Goal: Task Accomplishment & Management: Manage account settings

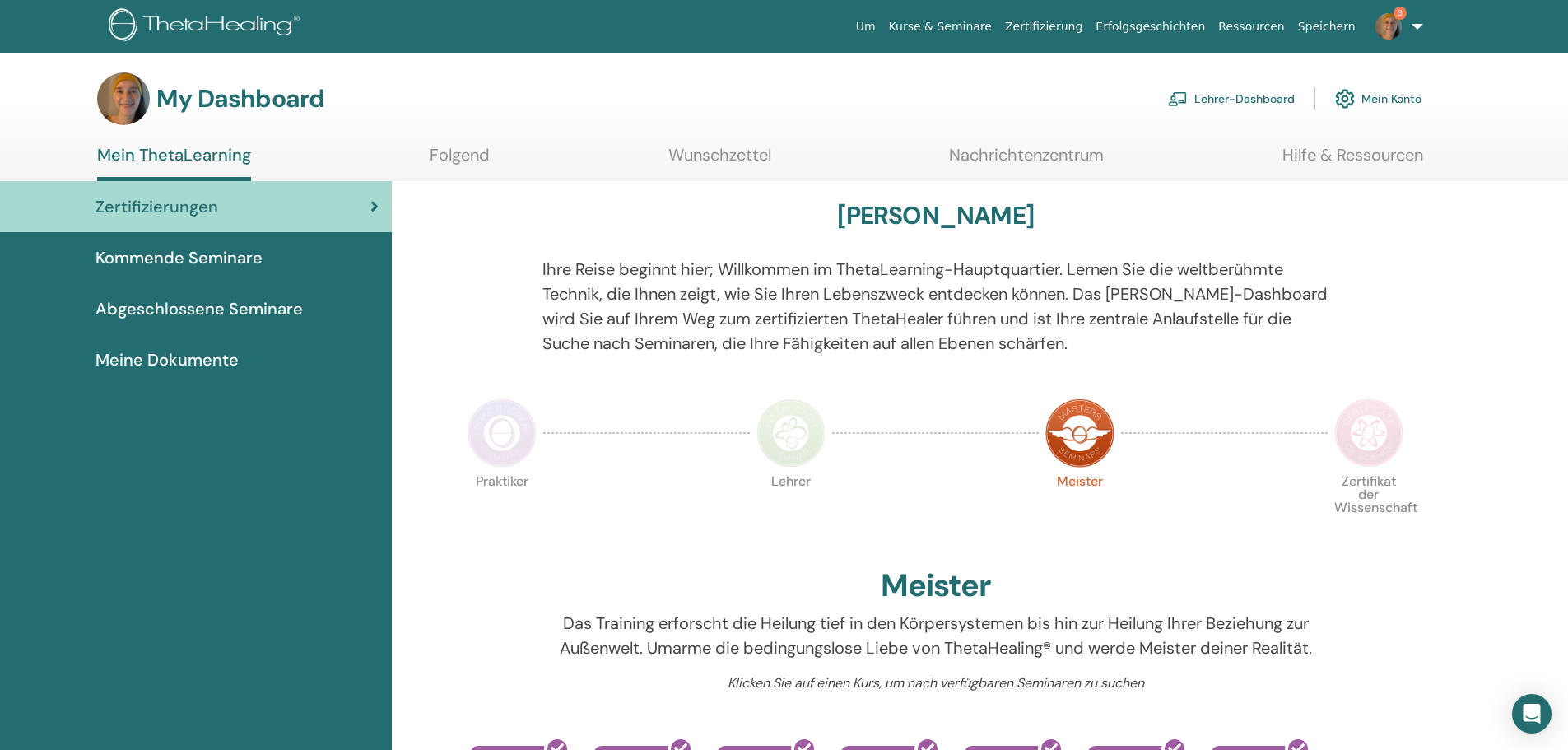
click at [201, 305] on span "Abgeschlossene Seminare" at bounding box center [199, 308] width 208 height 24
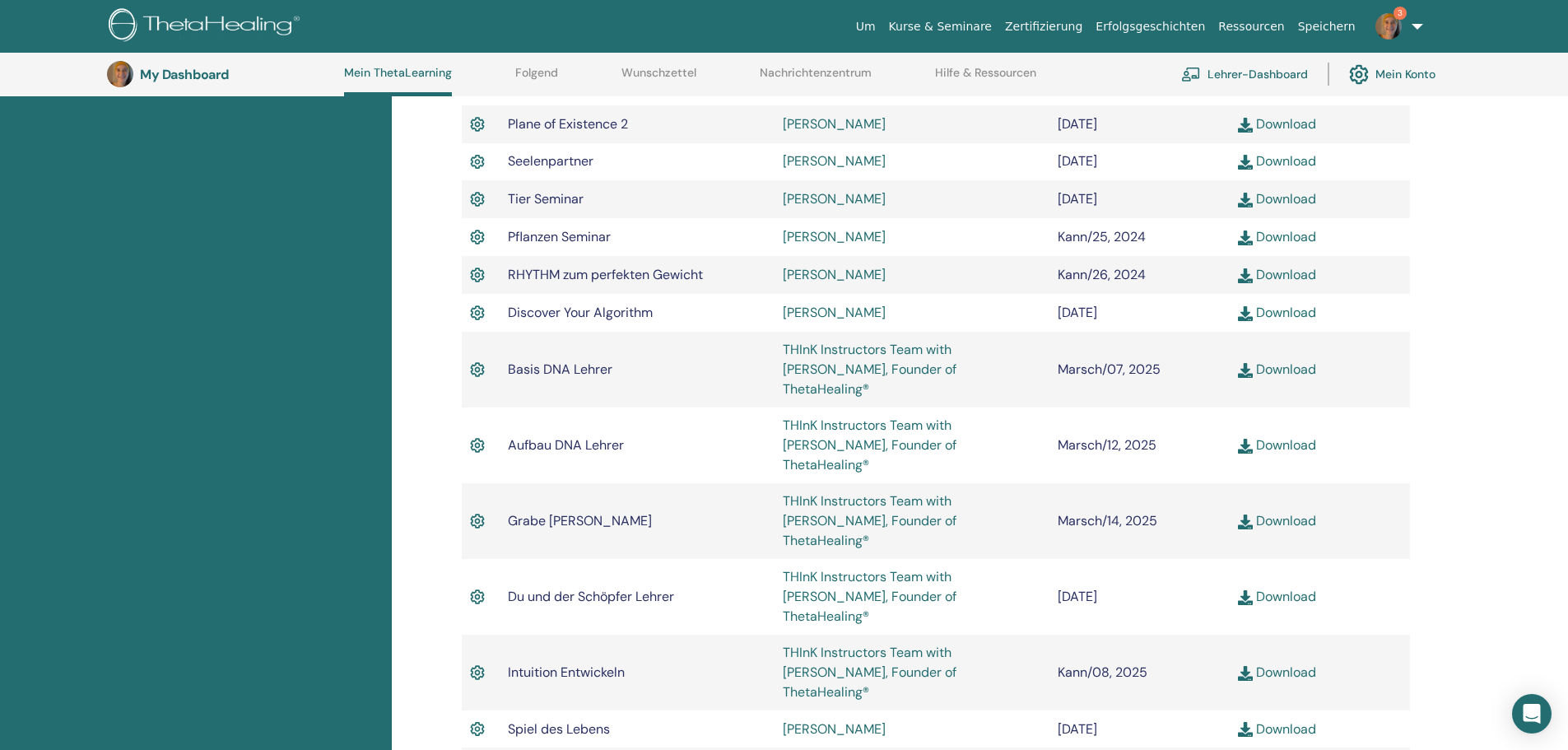
scroll to position [1278, 0]
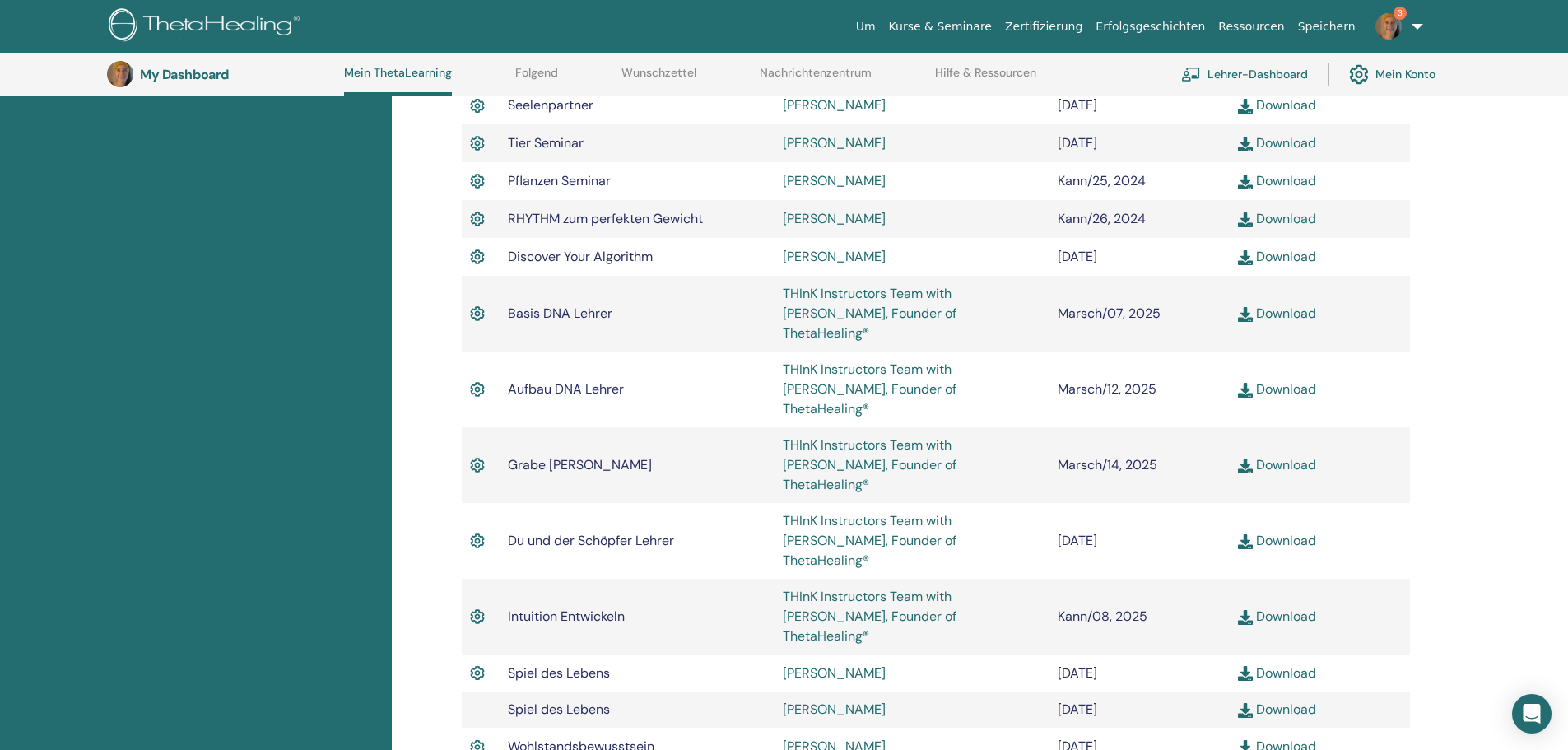
click at [1286, 531] on link "Download" at bounding box center [1277, 540] width 78 height 18
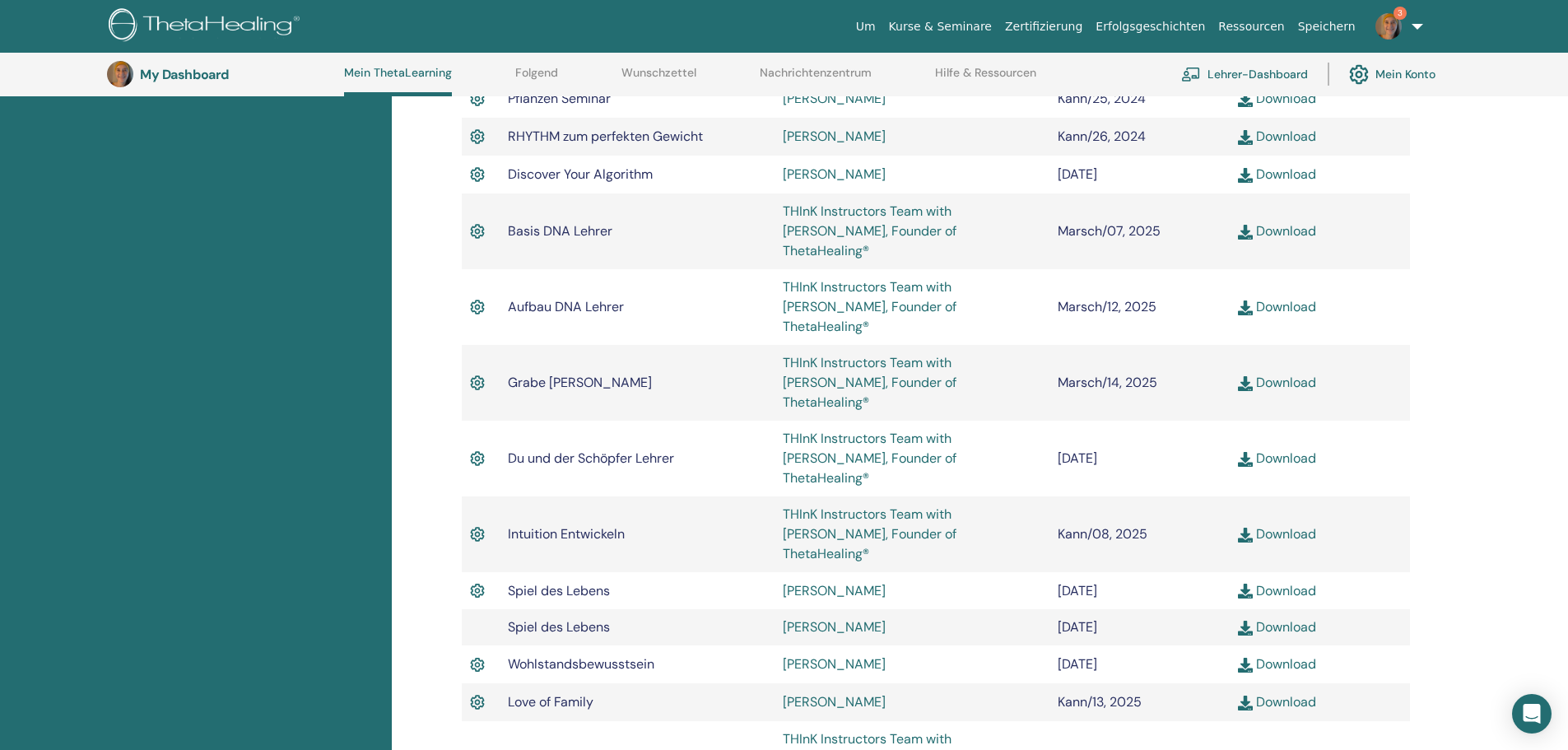
scroll to position [1443, 0]
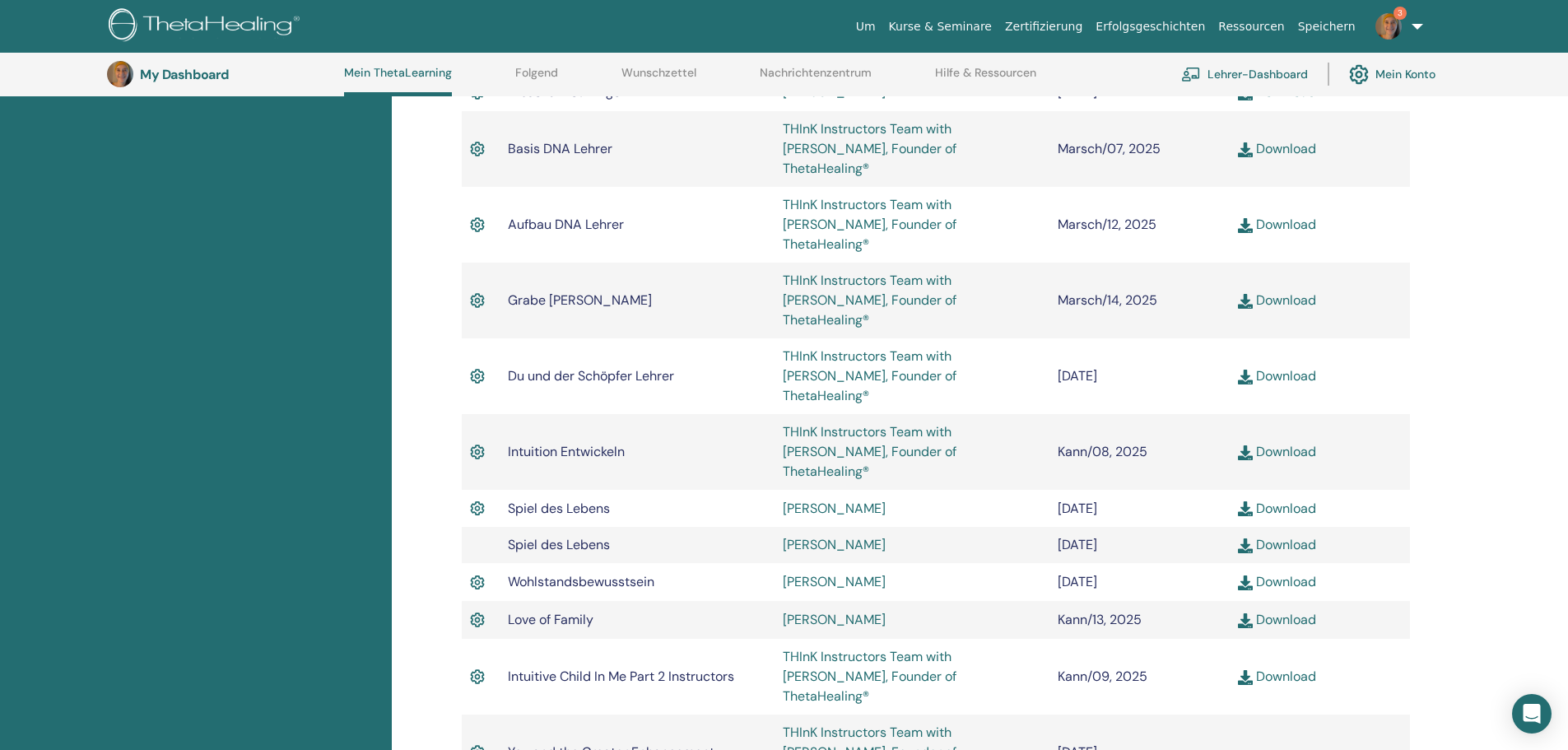
drag, startPoint x: 1343, startPoint y: 646, endPoint x: 1332, endPoint y: 588, distance: 59.0
click at [1343, 714] on td at bounding box center [1320, 752] width 180 height 76
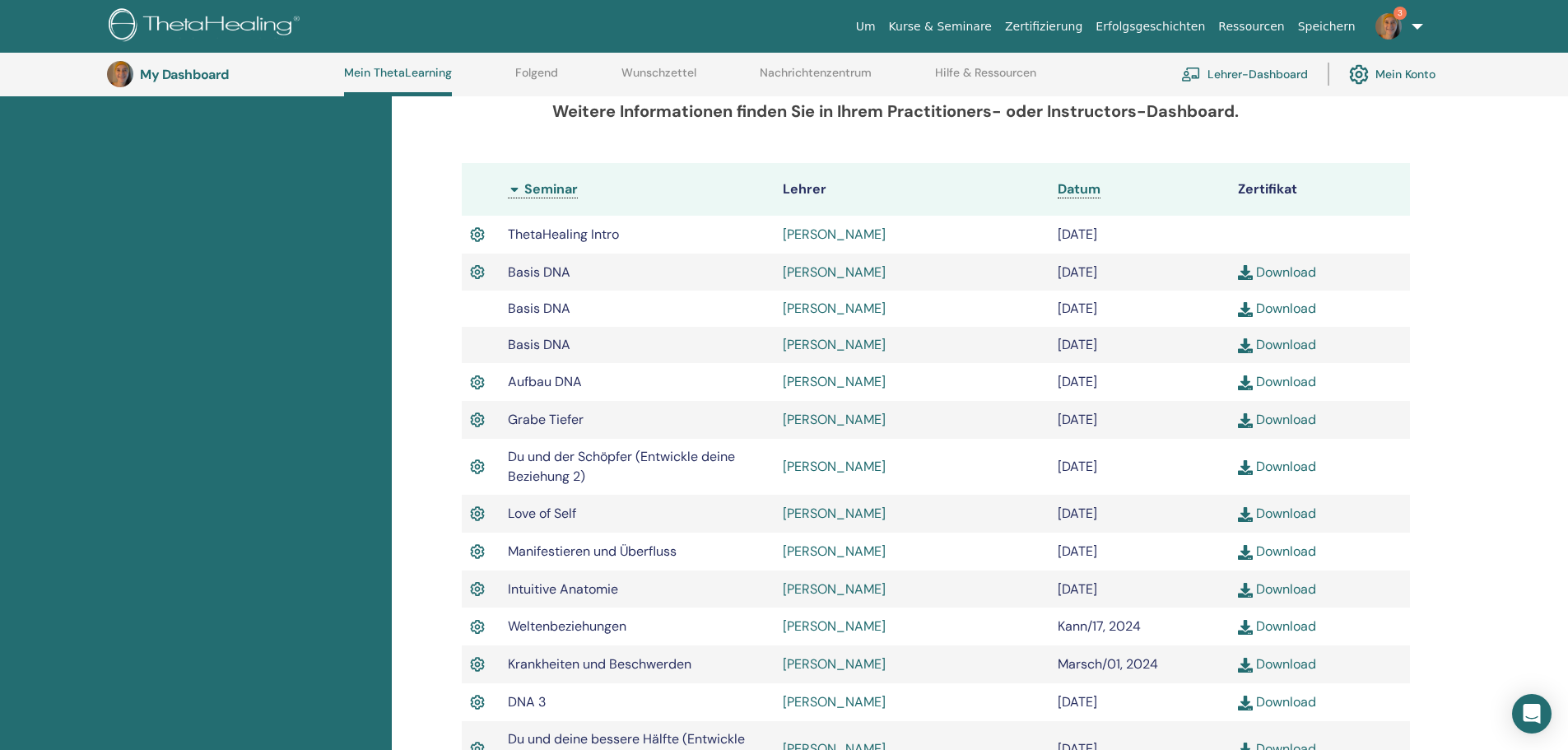
scroll to position [290, 0]
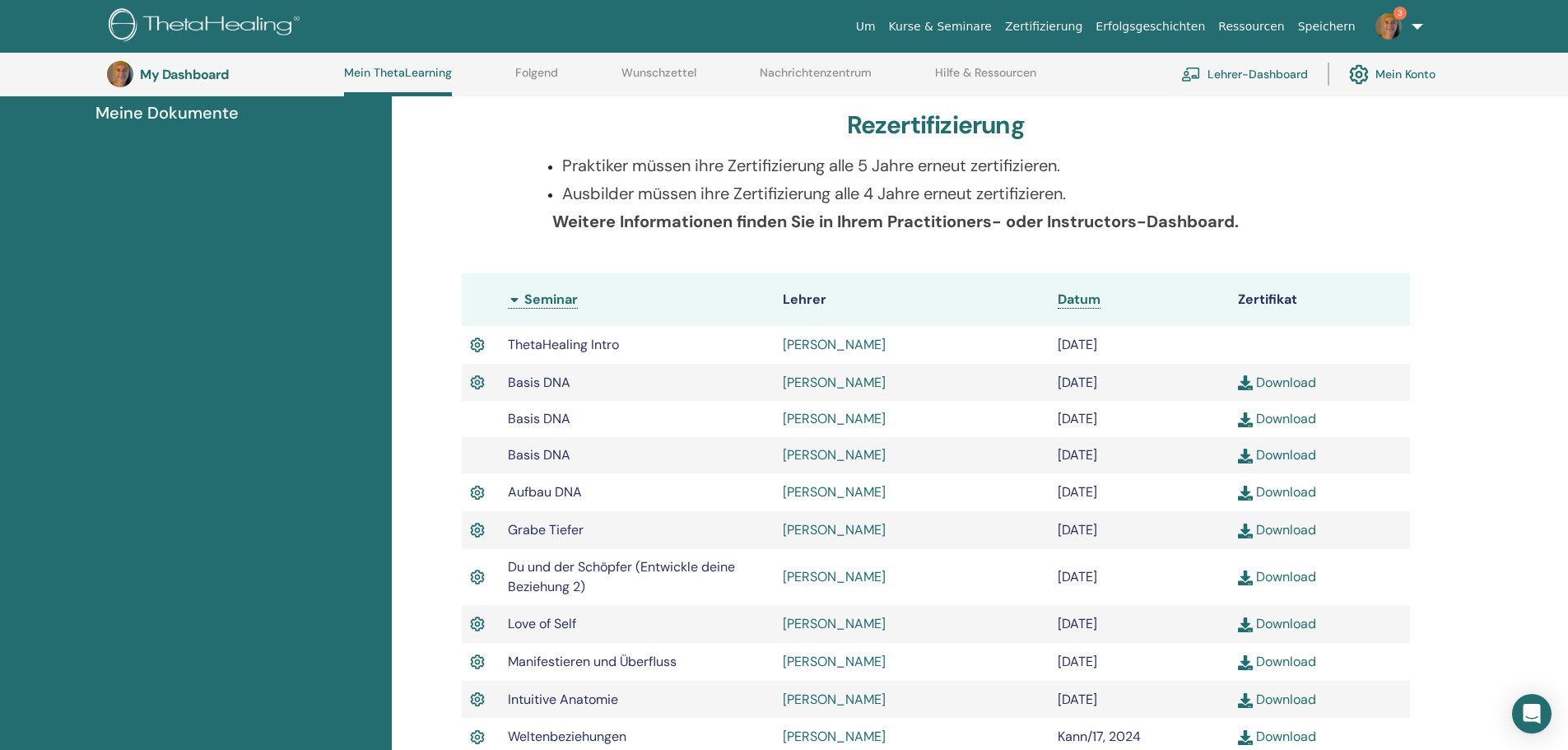
click at [1288, 378] on link "Download" at bounding box center [1277, 382] width 78 height 18
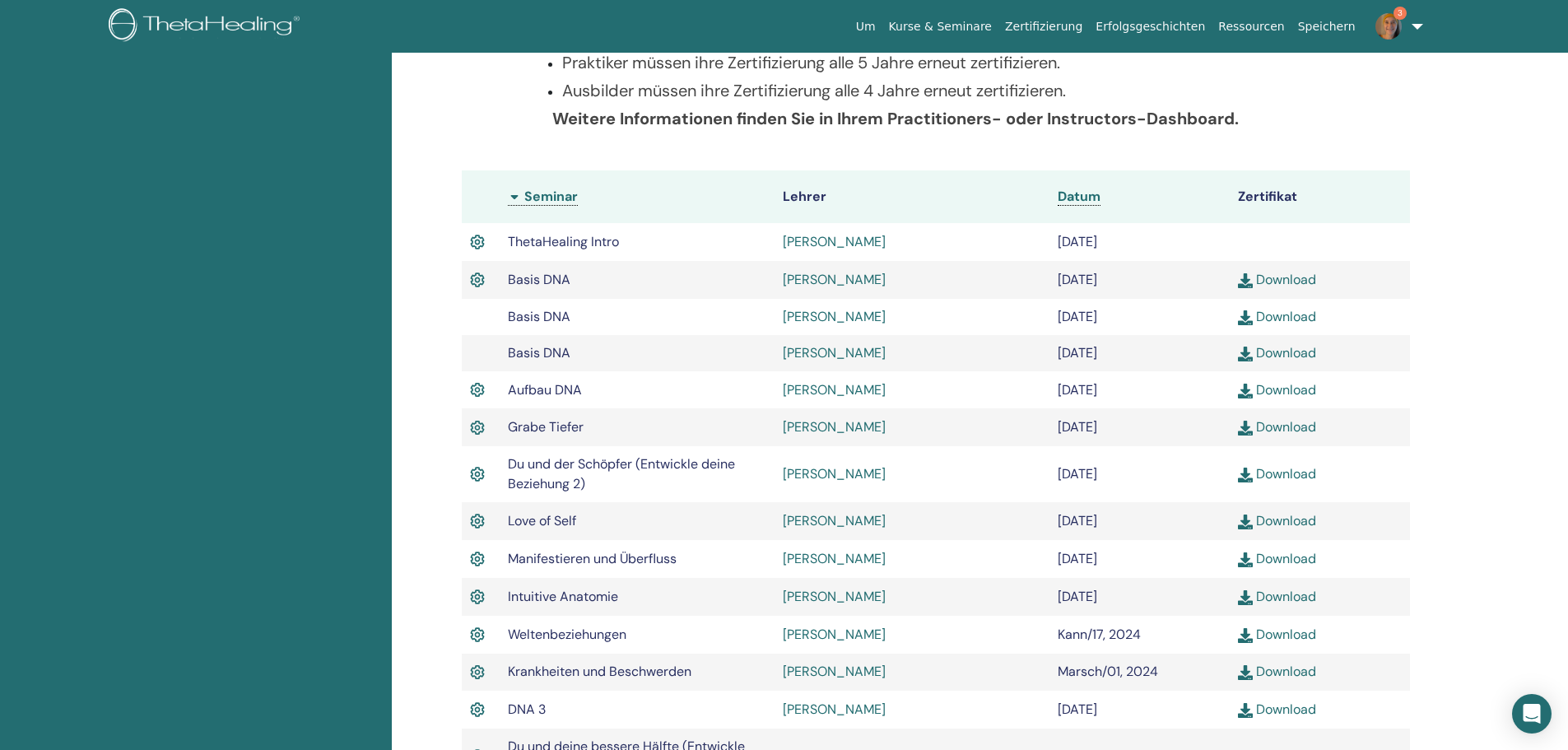
scroll to position [0, 0]
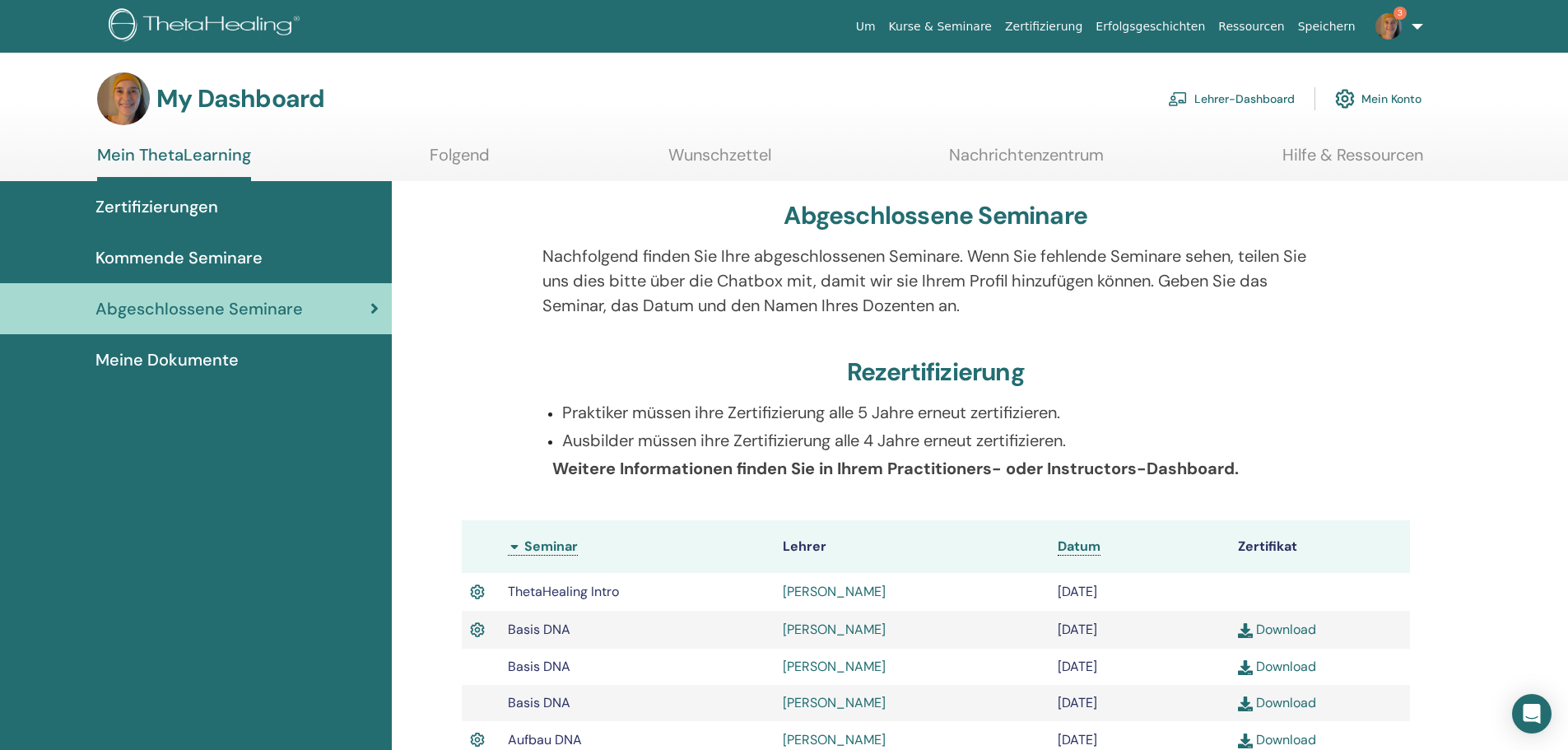
click at [193, 261] on span "Kommende Seminare" at bounding box center [179, 257] width 167 height 24
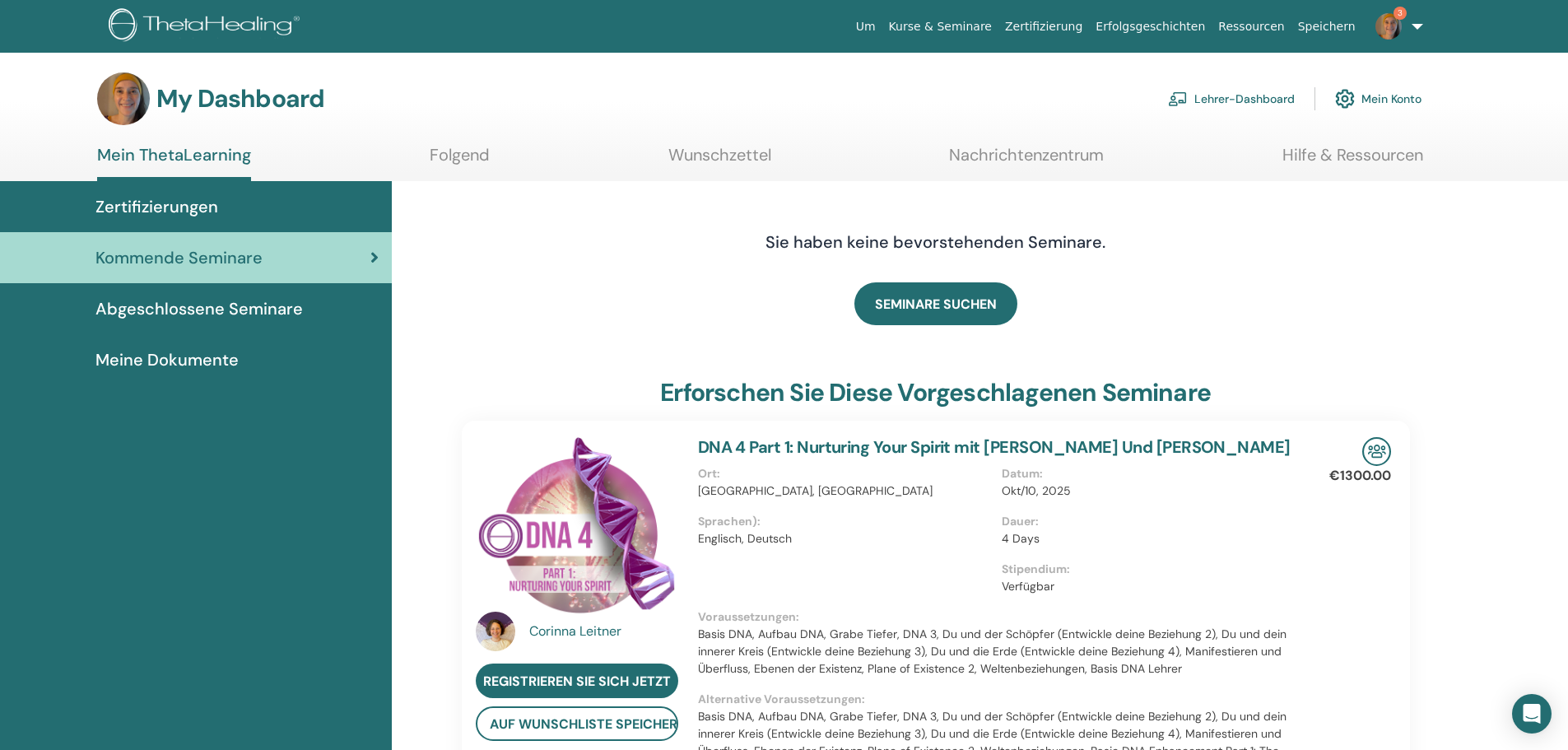
click at [152, 159] on link "Mein ThetaLearning" at bounding box center [173, 162] width 154 height 36
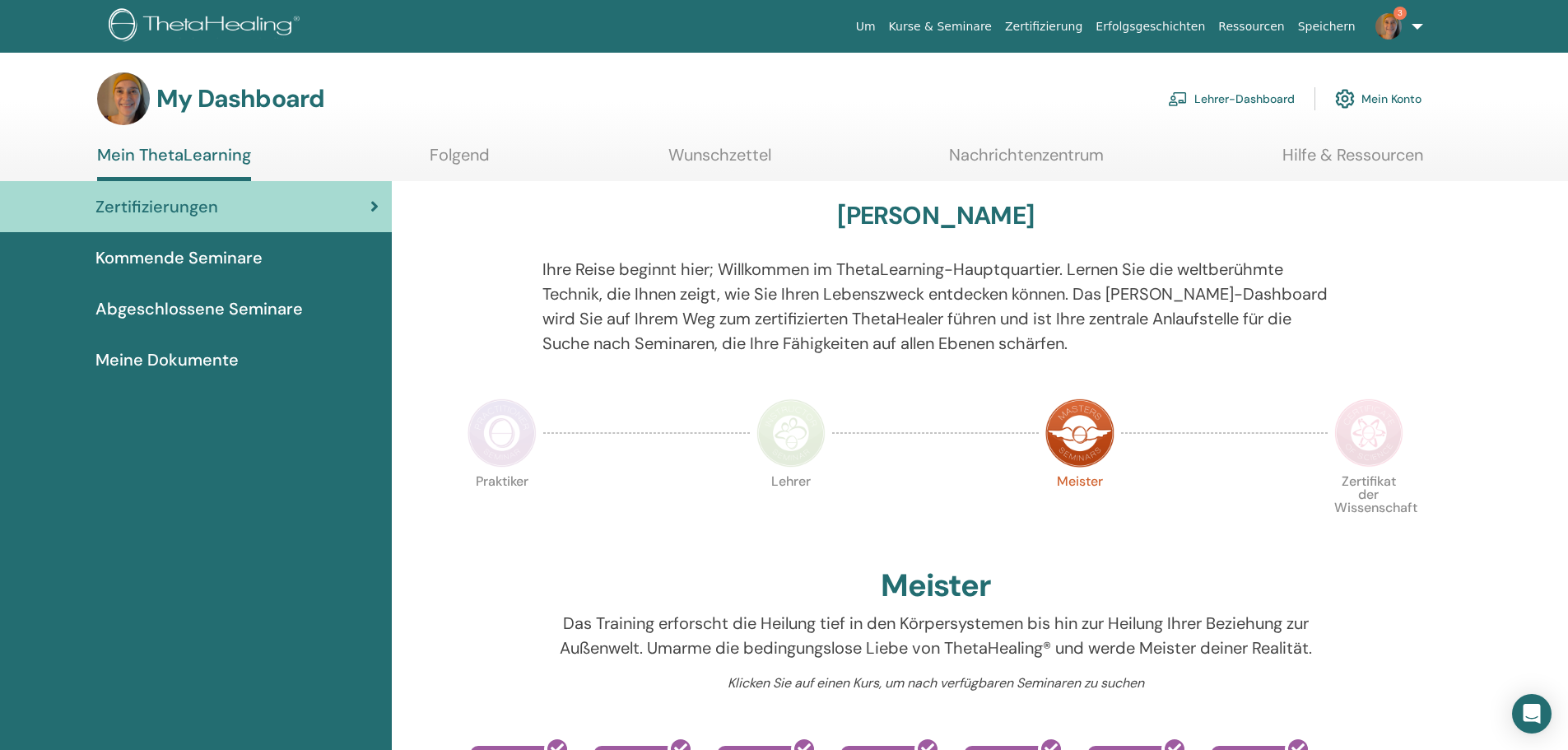
click at [1356, 433] on img at bounding box center [1369, 433] width 69 height 69
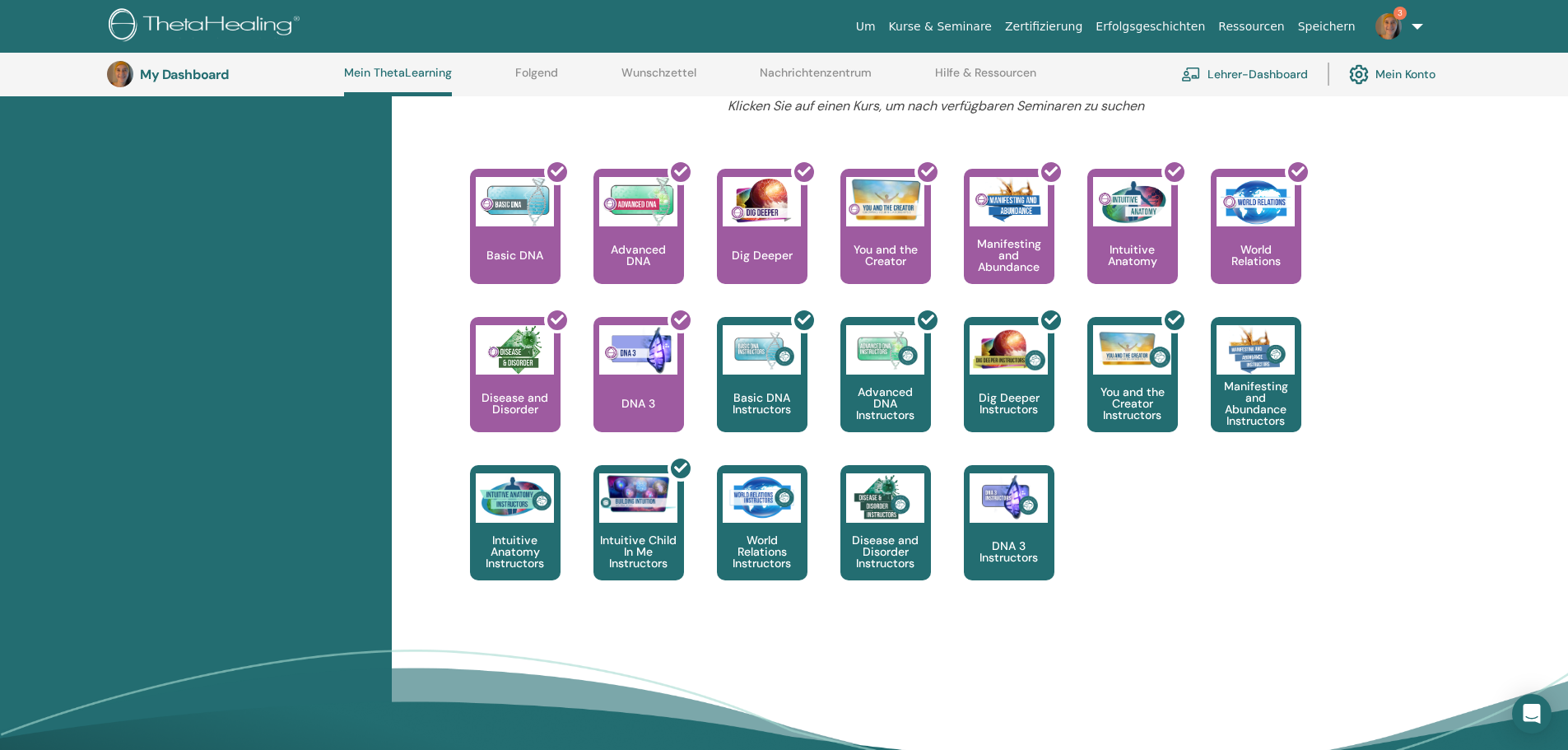
scroll to position [620, 0]
click at [1391, 30] on img at bounding box center [1388, 26] width 26 height 26
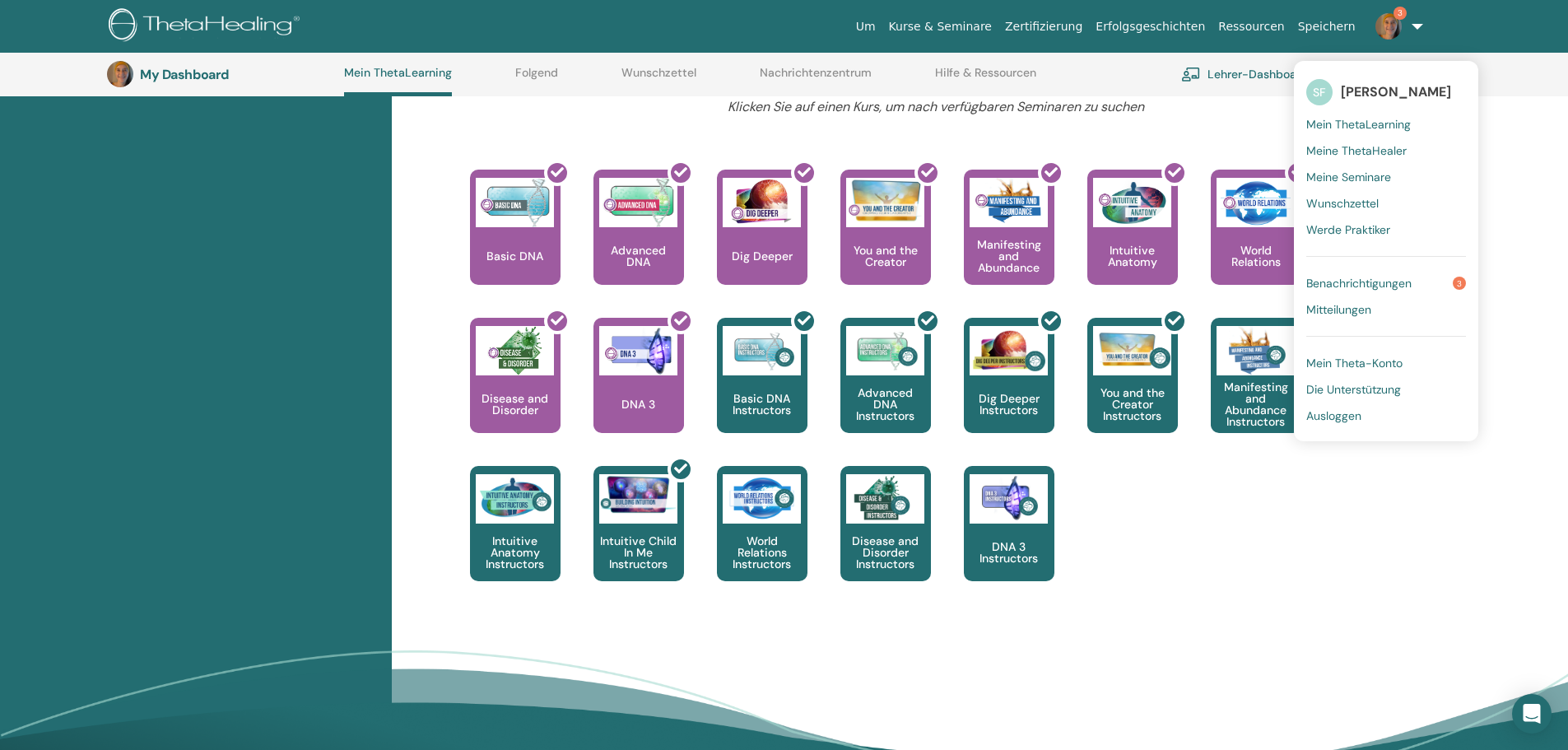
click at [1387, 124] on span "Mein ThetaLearning" at bounding box center [1359, 124] width 104 height 15
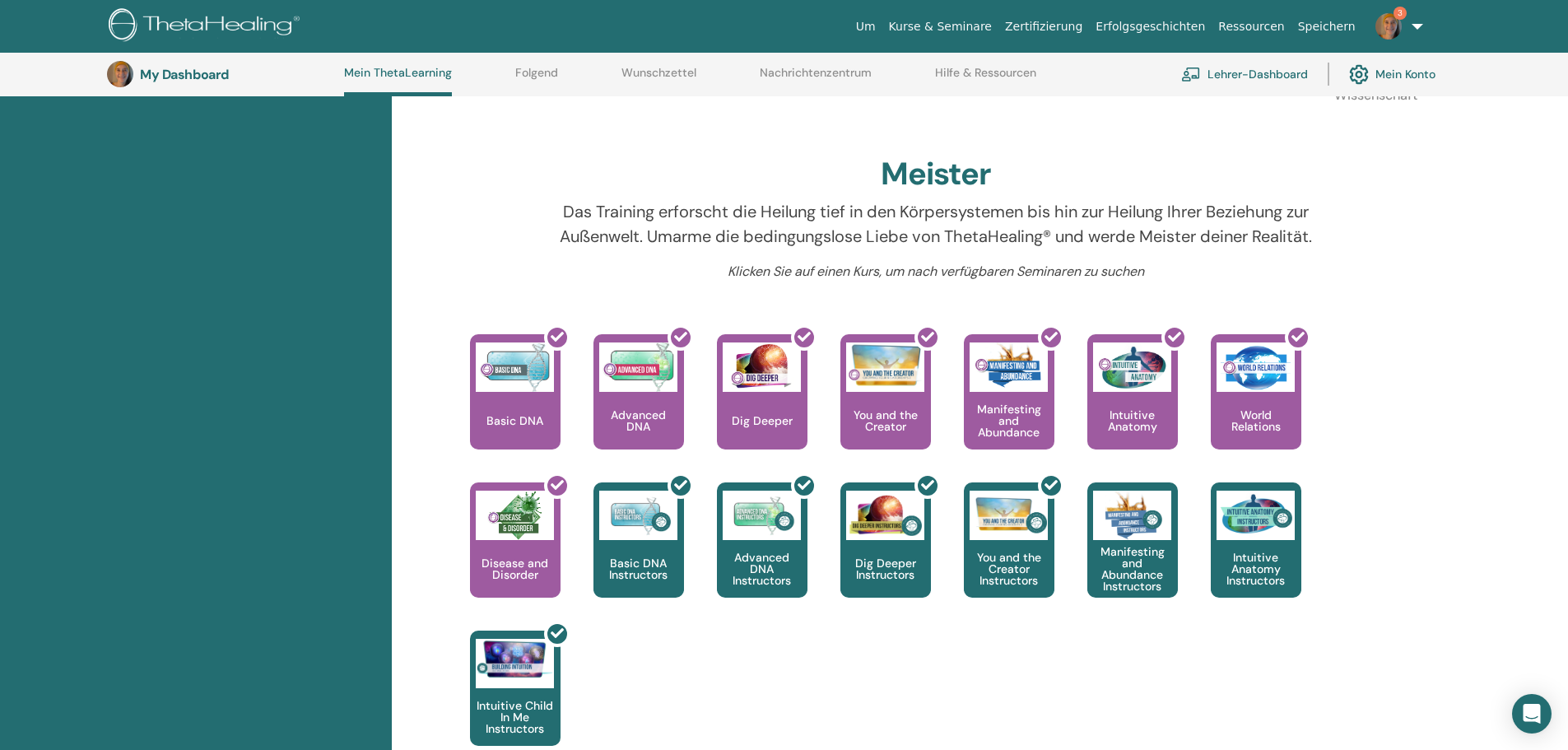
scroll to position [537, 0]
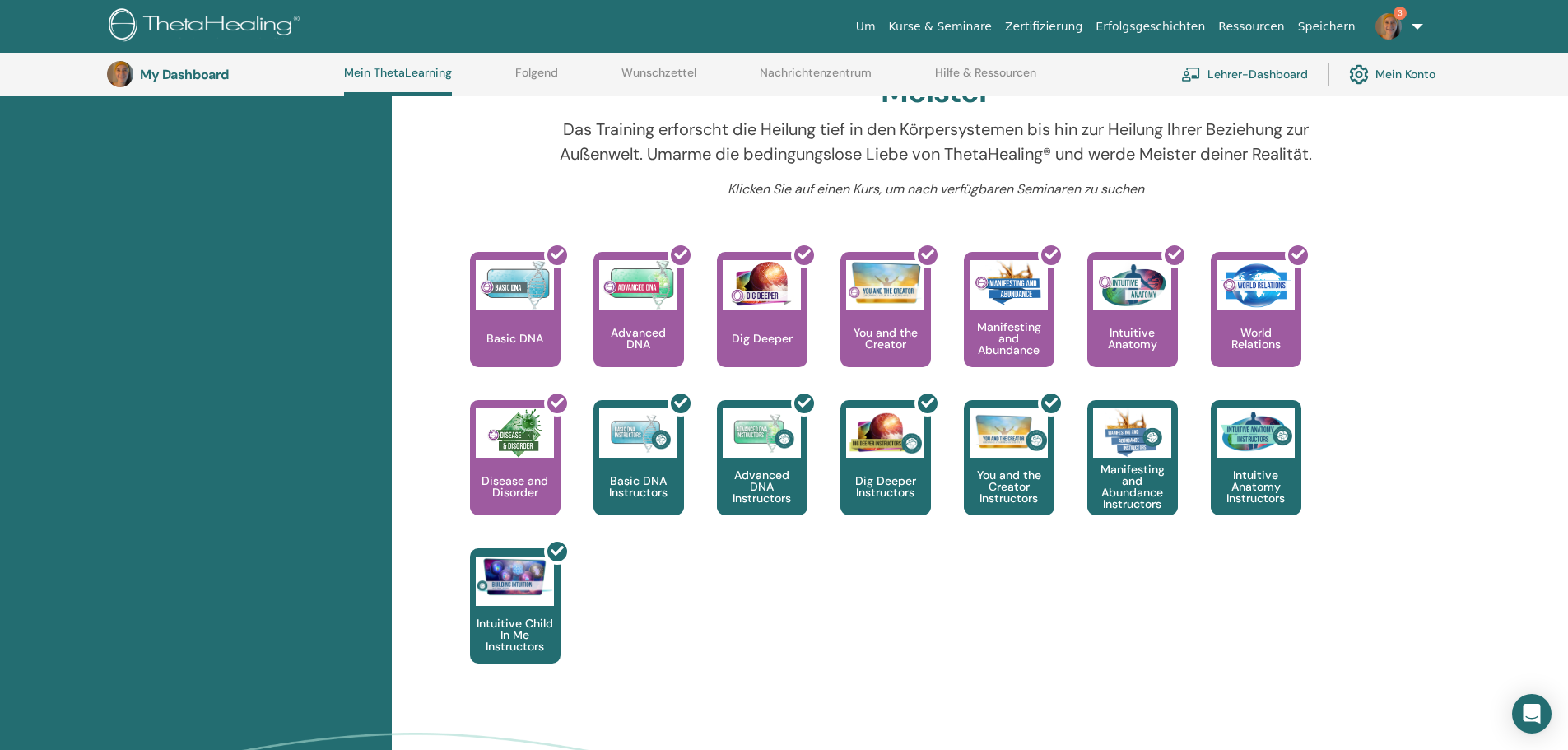
click at [809, 590] on div "This is where your ThetaHealing journey begins. This is the first seminar to ta…" at bounding box center [924, 473] width 973 height 444
click at [879, 615] on div "This is where your ThetaHealing journey begins. This is the first seminar to ta…" at bounding box center [924, 473] width 973 height 444
click at [693, 609] on div "This is where your ThetaHealing journey begins. This is the first seminar to ta…" at bounding box center [924, 473] width 973 height 444
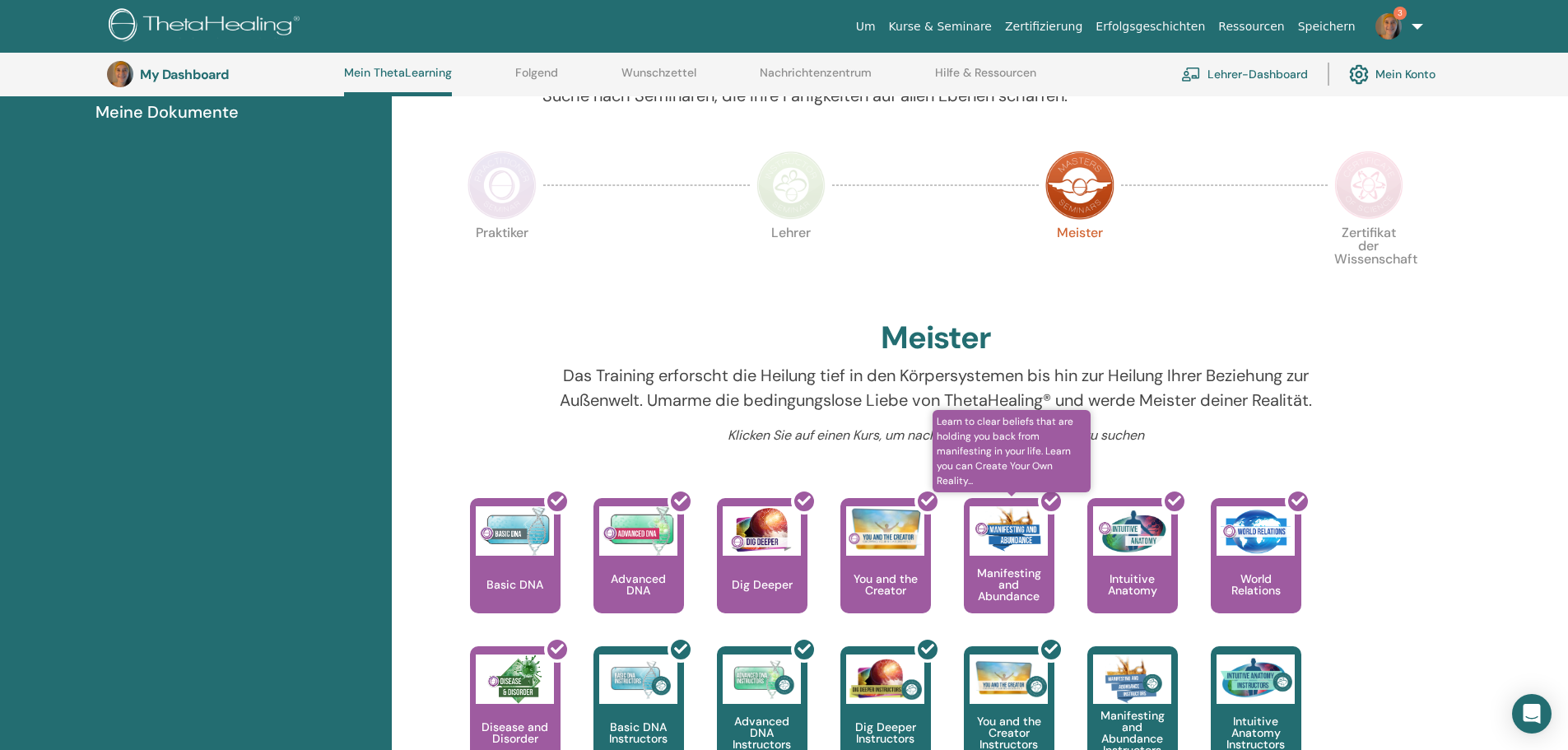
scroll to position [290, 0]
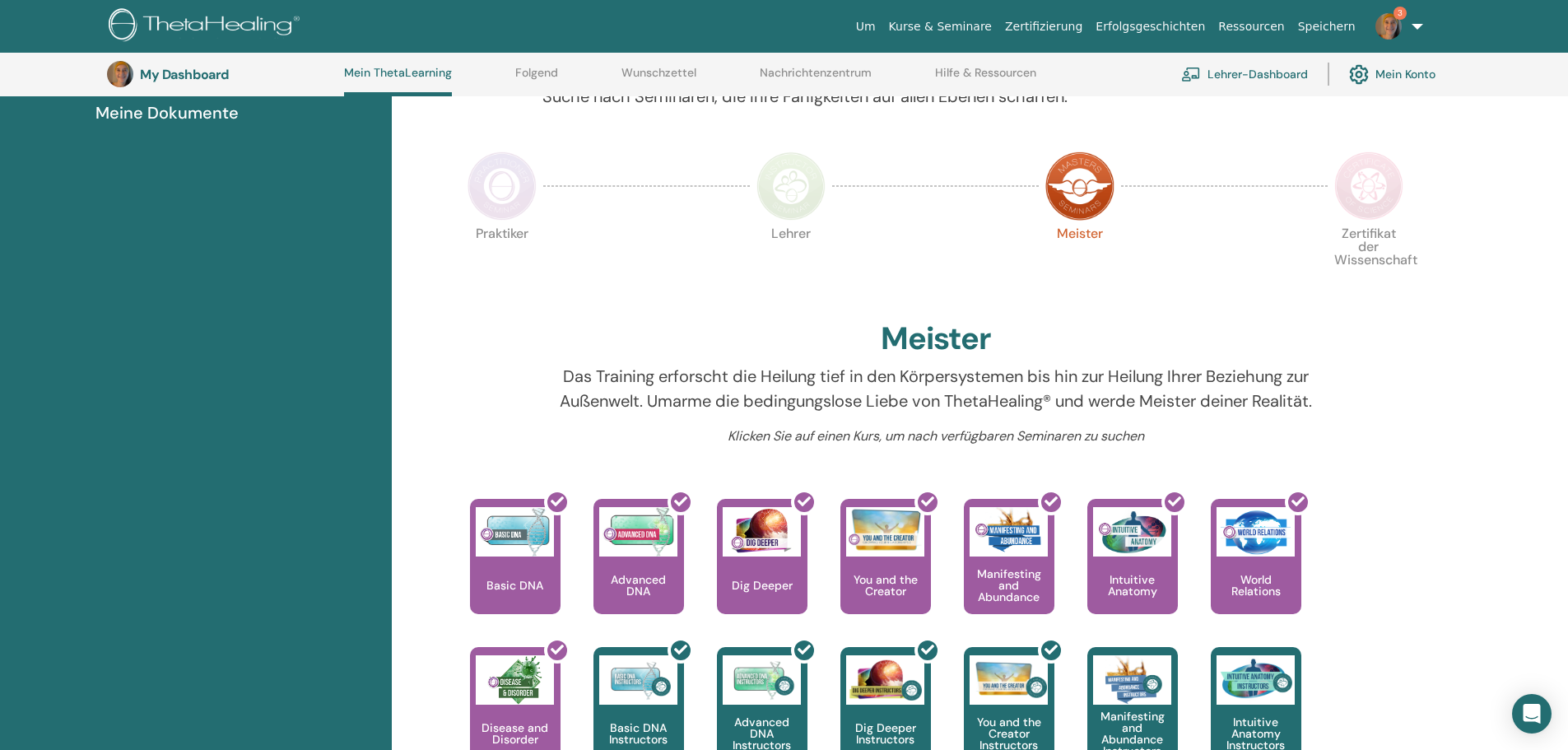
click at [1375, 169] on img at bounding box center [1369, 186] width 69 height 69
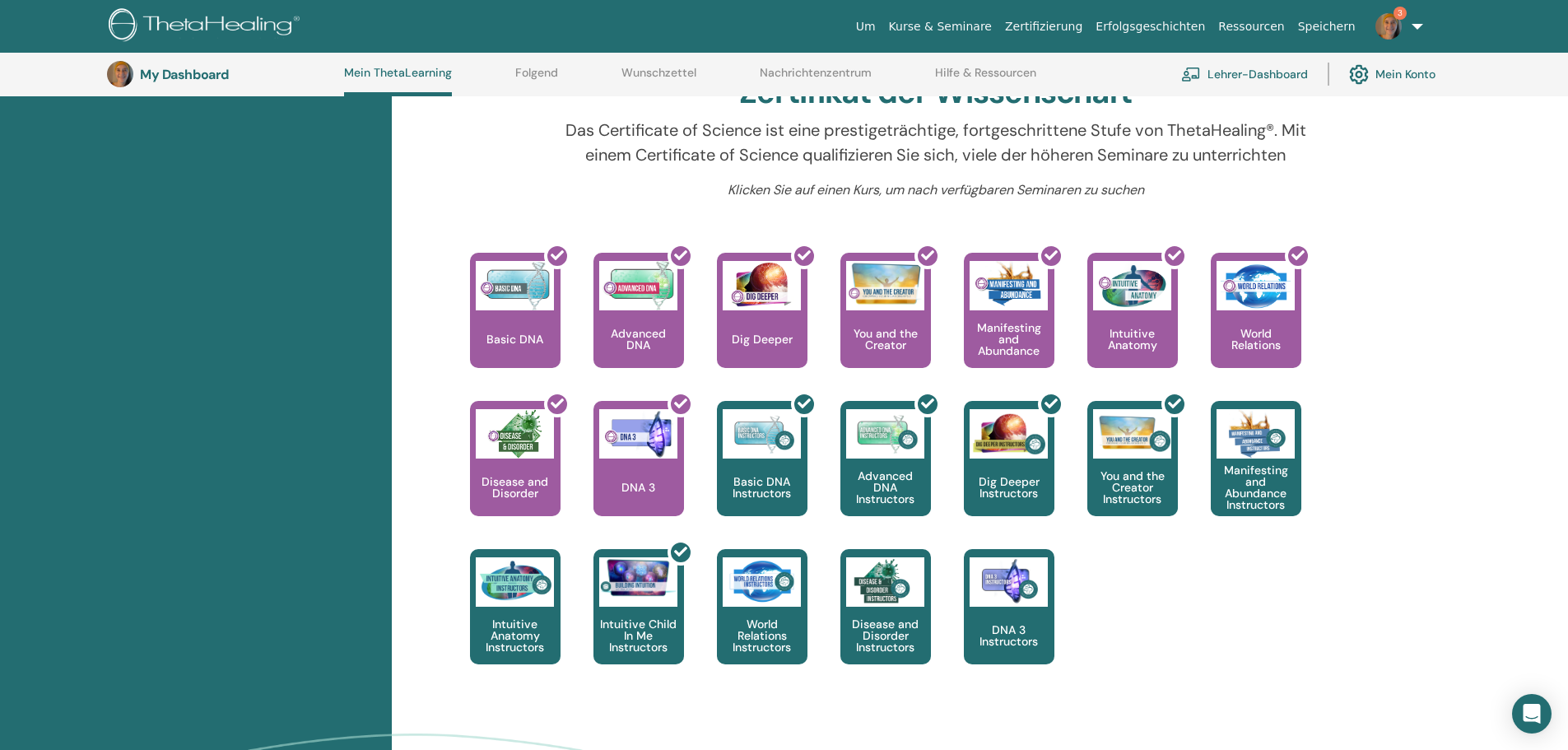
scroll to position [537, 0]
